Goal: Check status

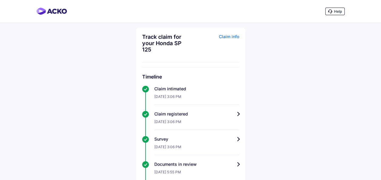
click at [183, 38] on div "Claim info" at bounding box center [215, 46] width 47 height 24
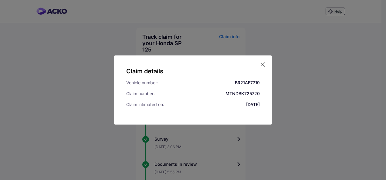
click at [183, 64] on icon at bounding box center [263, 65] width 4 height 4
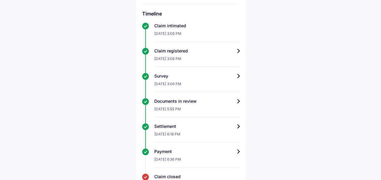
scroll to position [88, 0]
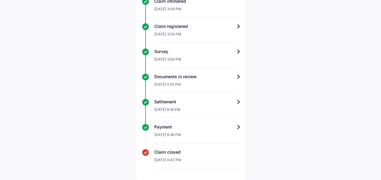
click at [183, 126] on div "Track claim for your Honda SP 125 Claim info Timeline Claim intimated [DATE] 3:…" at bounding box center [190, 60] width 109 height 240
click at [183, 125] on div "Payment" at bounding box center [196, 127] width 85 height 6
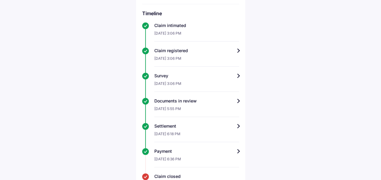
scroll to position [88, 0]
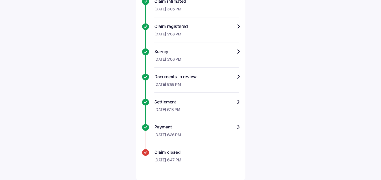
click at [183, 101] on div "Settlement" at bounding box center [196, 102] width 85 height 6
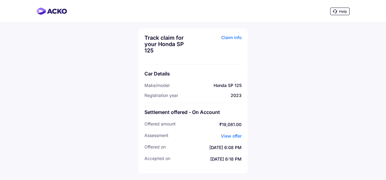
click at [183, 138] on link "View offer" at bounding box center [231, 135] width 21 height 5
click at [183, 136] on link "View offer" at bounding box center [231, 135] width 21 height 5
click at [183, 135] on link "View offer" at bounding box center [231, 135] width 21 height 5
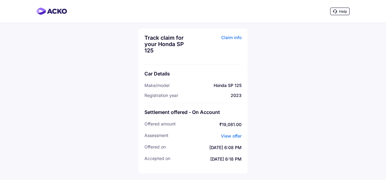
click at [183, 135] on link "View offer" at bounding box center [231, 135] width 21 height 5
click at [183, 35] on div "Claim info" at bounding box center [217, 47] width 47 height 24
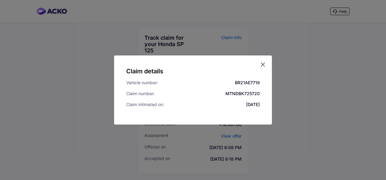
click at [183, 66] on icon at bounding box center [262, 65] width 6 height 6
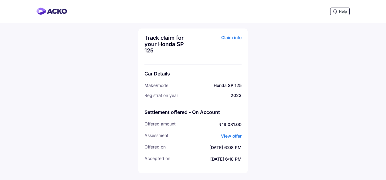
click at [183, 135] on link "View offer" at bounding box center [231, 135] width 21 height 5
click at [183, 22] on div "Help" at bounding box center [193, 11] width 386 height 23
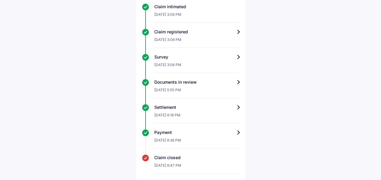
scroll to position [88, 0]
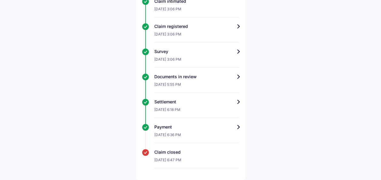
click at [183, 54] on div "Survey" at bounding box center [196, 51] width 85 height 6
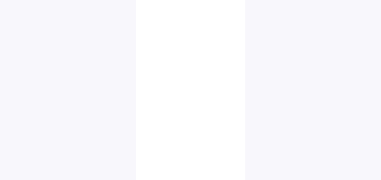
scroll to position [487, 0]
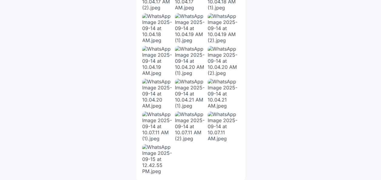
click at [159, 118] on img at bounding box center [157, 126] width 30 height 30
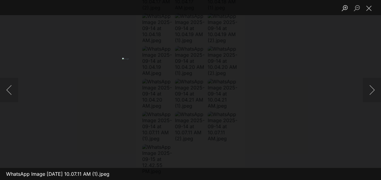
click at [159, 118] on img "Lightbox" at bounding box center [190, 90] width 137 height 65
click at [10, 92] on button "Previous image" at bounding box center [9, 90] width 18 height 24
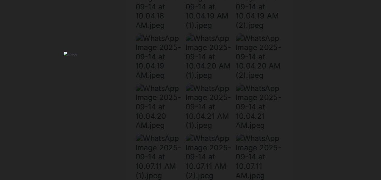
click at [183, 100] on img "Lightbox" at bounding box center [184, 100] width 178 height 84
click at [183, 75] on img "Lightbox" at bounding box center [180, 66] width 178 height 84
click at [183, 91] on img "Lightbox" at bounding box center [181, 58] width 178 height 84
click at [183, 106] on img "Lightbox" at bounding box center [170, 74] width 178 height 84
click at [183, 89] on img "Lightbox" at bounding box center [164, 90] width 178 height 84
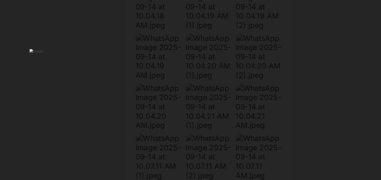
click at [183, 75] on img "Lightbox" at bounding box center [162, 98] width 178 height 84
click at [183, 85] on img "Lightbox" at bounding box center [163, 103] width 178 height 84
click at [183, 92] on img "Lightbox" at bounding box center [196, 93] width 178 height 84
click at [183, 86] on img "Lightbox" at bounding box center [198, 91] width 178 height 84
click at [183, 97] on img "Lightbox" at bounding box center [214, 72] width 178 height 84
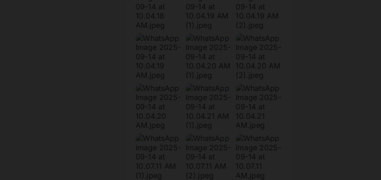
click at [183, 79] on img "Lightbox" at bounding box center [226, 55] width 178 height 84
click at [183, 49] on img "Lightbox" at bounding box center [244, 25] width 178 height 84
